Goal: Check status: Check status

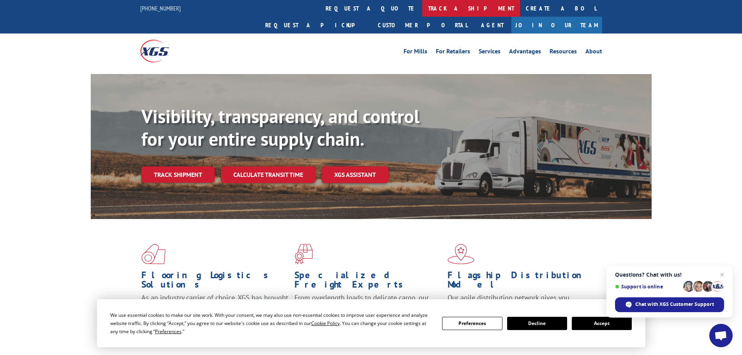
click at [422, 13] on link "track a shipment" at bounding box center [471, 8] width 98 height 17
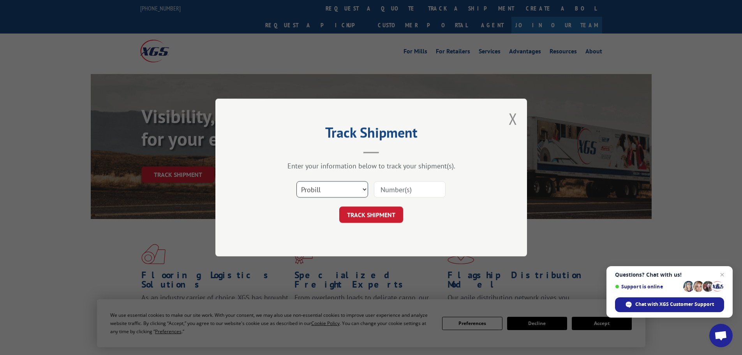
click at [319, 183] on select "Select category... Probill BOL PO" at bounding box center [332, 189] width 72 height 16
select select "po"
click at [296, 181] on select "Select category... Probill BOL PO" at bounding box center [332, 189] width 72 height 16
click at [423, 188] on input at bounding box center [410, 189] width 72 height 16
type input "02505631"
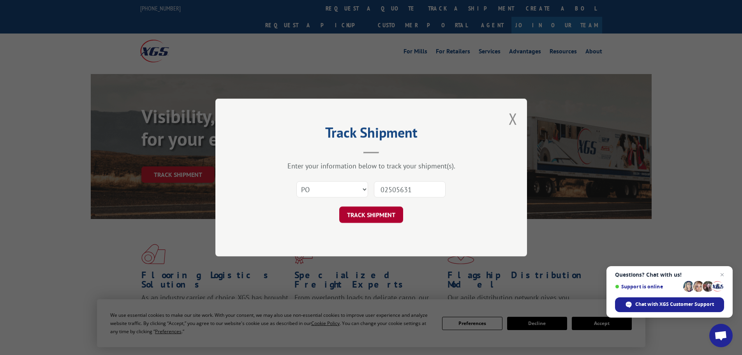
click at [370, 209] on button "TRACK SHIPMENT" at bounding box center [371, 214] width 64 height 16
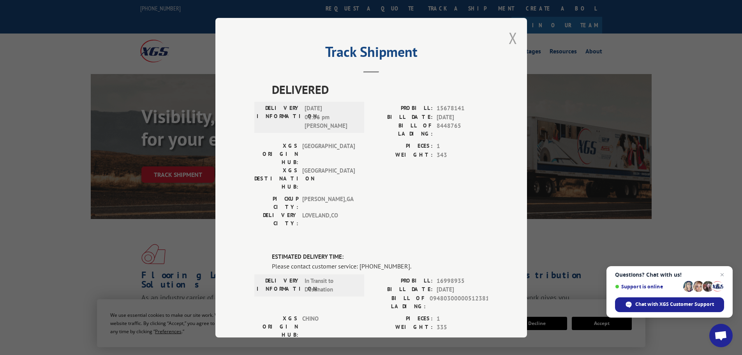
click at [508, 39] on button "Close modal" at bounding box center [512, 38] width 9 height 21
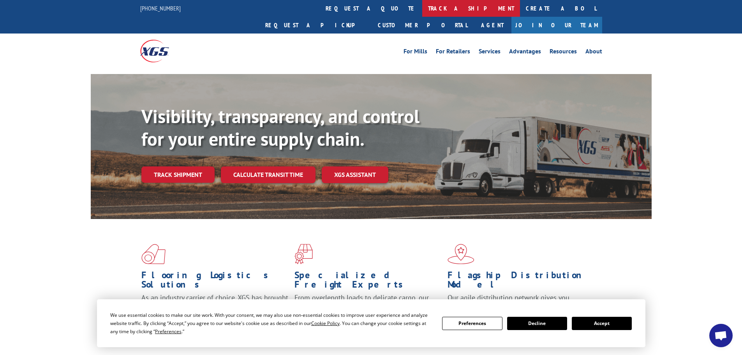
click at [422, 7] on link "track a shipment" at bounding box center [471, 8] width 98 height 17
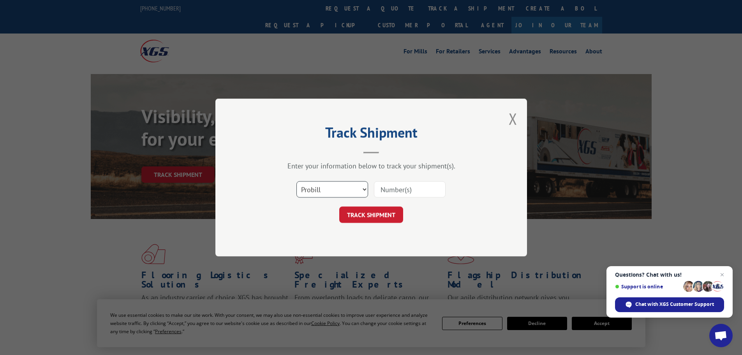
click at [331, 189] on select "Select category... Probill BOL PO" at bounding box center [332, 189] width 72 height 16
select select "po"
click at [296, 181] on select "Select category... Probill BOL PO" at bounding box center [332, 189] width 72 height 16
click at [394, 195] on input at bounding box center [410, 189] width 72 height 16
type input "28983923"
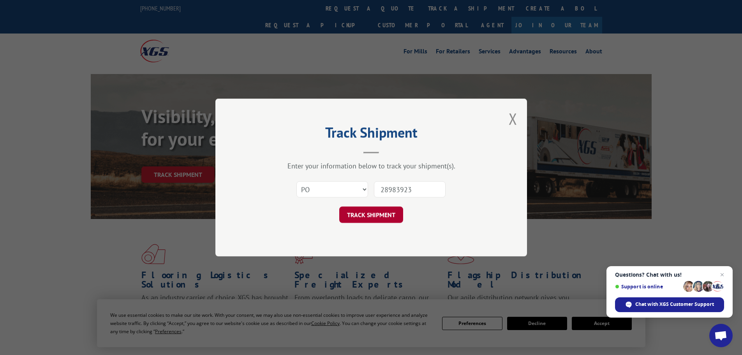
click at [381, 213] on button "TRACK SHIPMENT" at bounding box center [371, 214] width 64 height 16
